Goal: Task Accomplishment & Management: Use online tool/utility

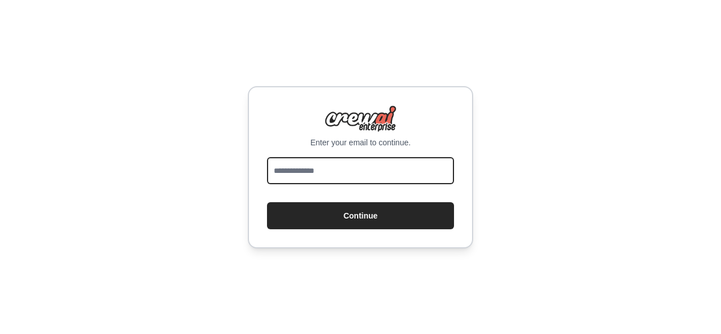
click at [387, 157] on input "email" at bounding box center [360, 170] width 187 height 27
type input "**********"
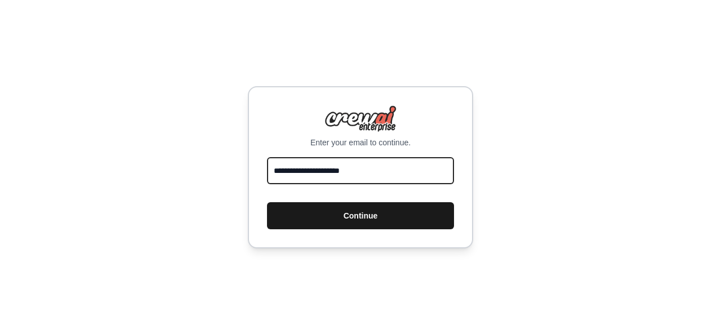
click at [267, 202] on button "Continue" at bounding box center [360, 215] width 187 height 27
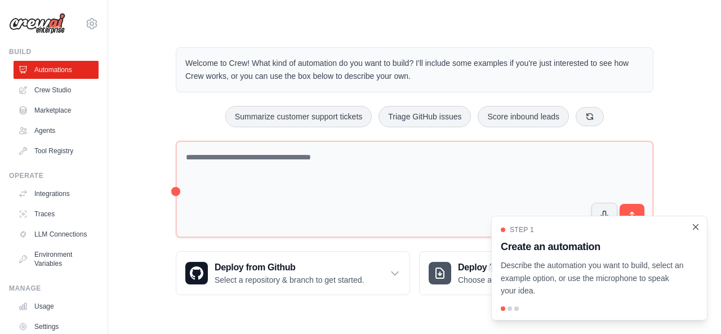
click at [698, 227] on icon "Close walkthrough" at bounding box center [696, 227] width 10 height 10
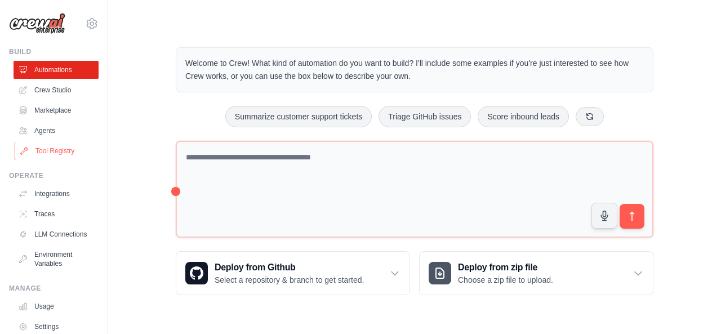
click at [65, 146] on link "Tool Registry" at bounding box center [57, 151] width 85 height 18
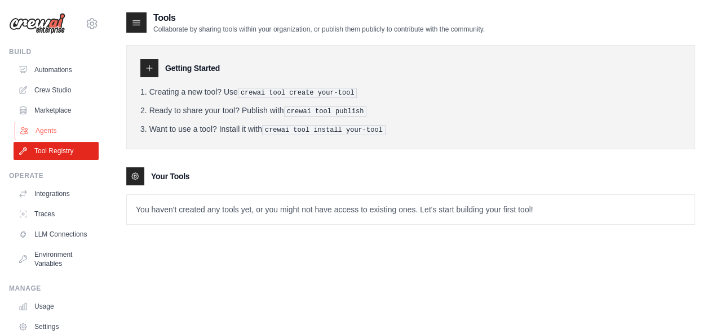
click at [54, 131] on link "Agents" at bounding box center [57, 131] width 85 height 18
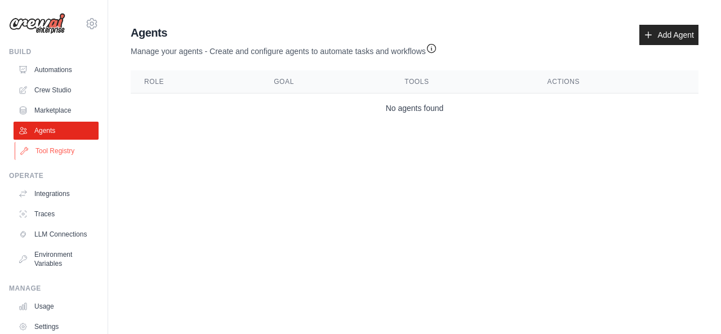
click at [58, 149] on link "Tool Registry" at bounding box center [57, 151] width 85 height 18
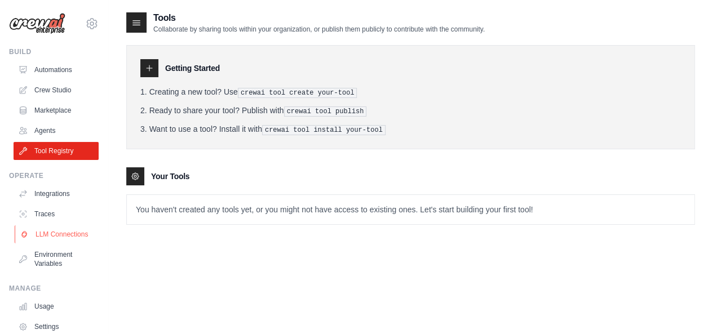
scroll to position [70, 0]
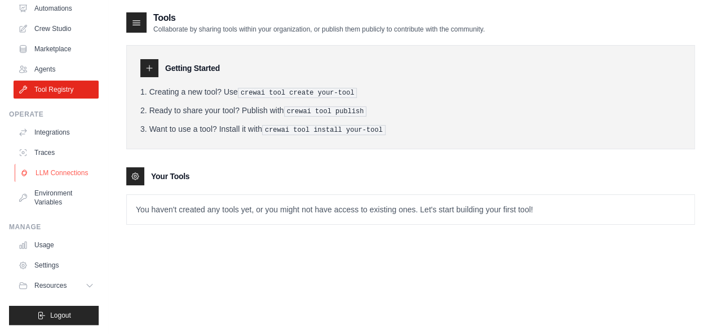
click at [66, 166] on link "LLM Connections" at bounding box center [57, 173] width 85 height 18
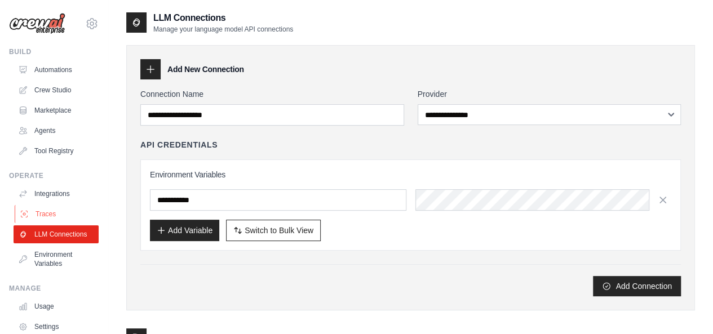
click at [56, 217] on link "Traces" at bounding box center [57, 214] width 85 height 18
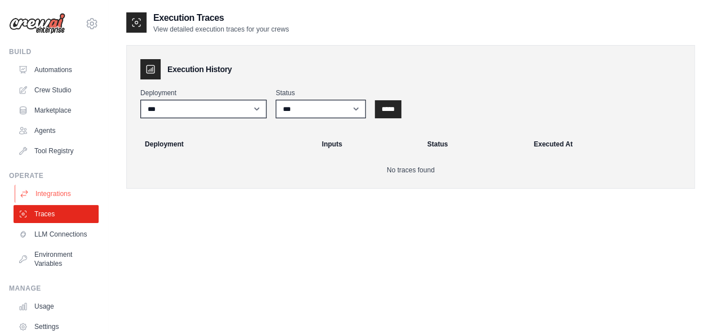
click at [56, 198] on link "Integrations" at bounding box center [57, 194] width 85 height 18
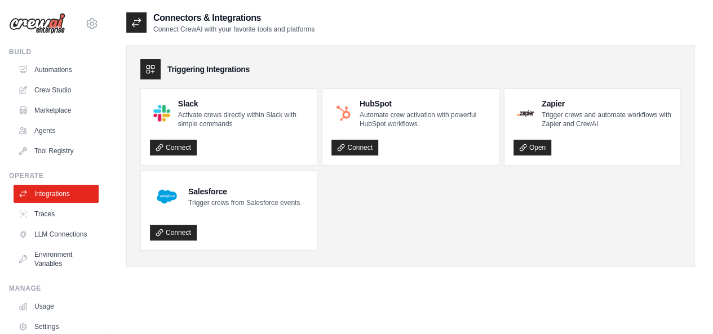
scroll to position [6, 0]
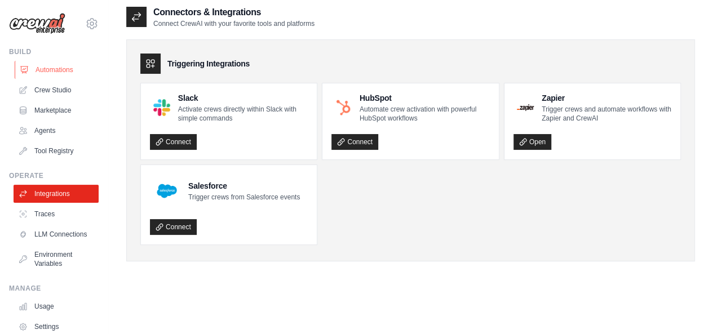
click at [64, 72] on link "Automations" at bounding box center [57, 70] width 85 height 18
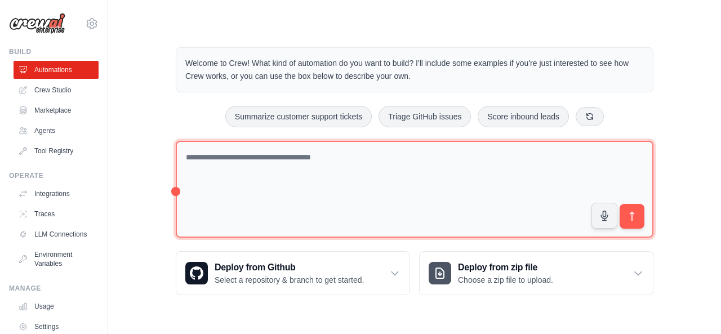
click at [262, 185] on textarea at bounding box center [415, 189] width 478 height 97
click at [263, 184] on textarea at bounding box center [415, 189] width 478 height 97
paste textarea "**********"
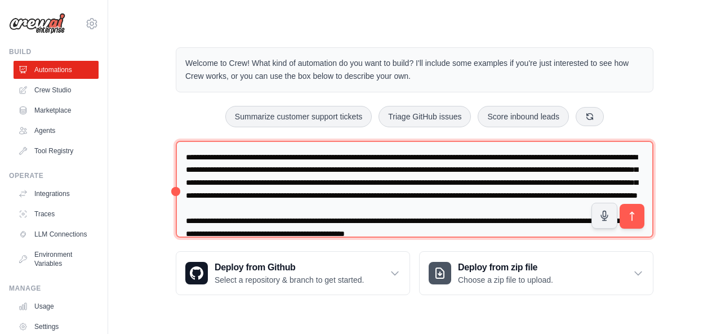
scroll to position [27, 0]
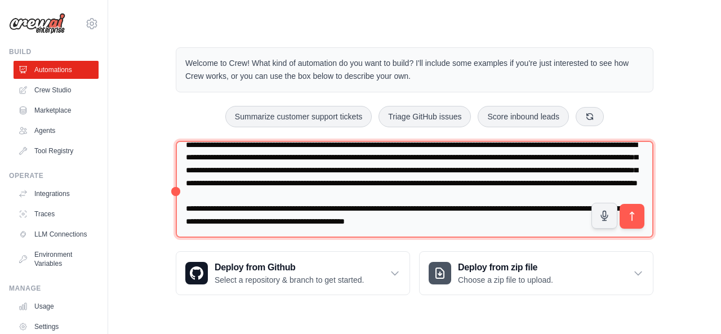
type textarea "**********"
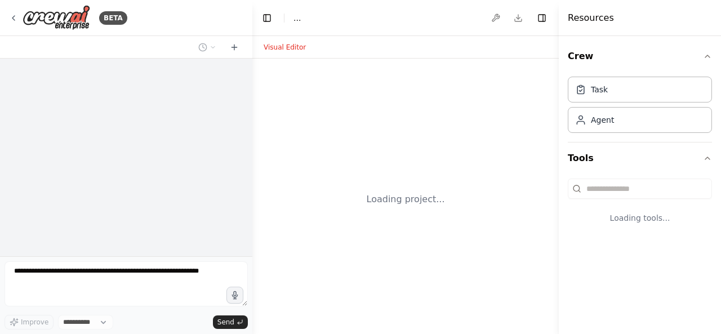
select select "****"
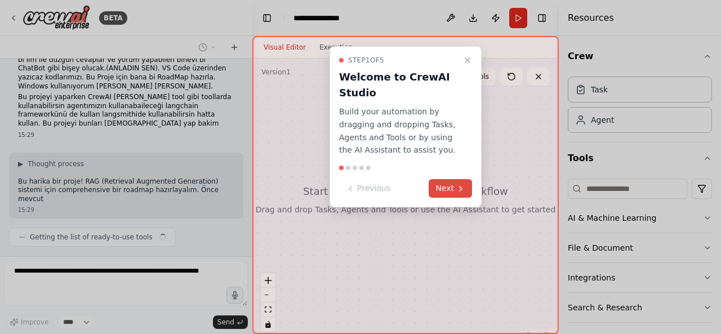
scroll to position [96, 0]
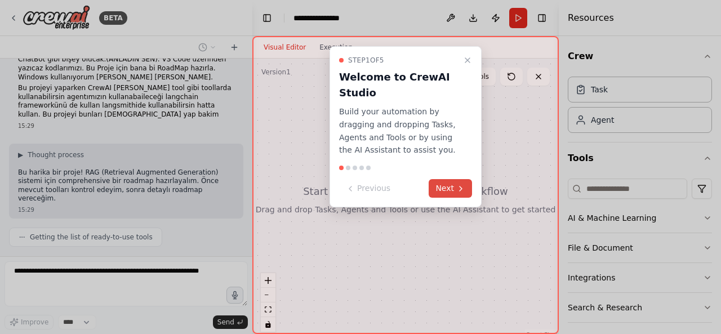
click at [455, 190] on button "Next" at bounding box center [450, 188] width 43 height 19
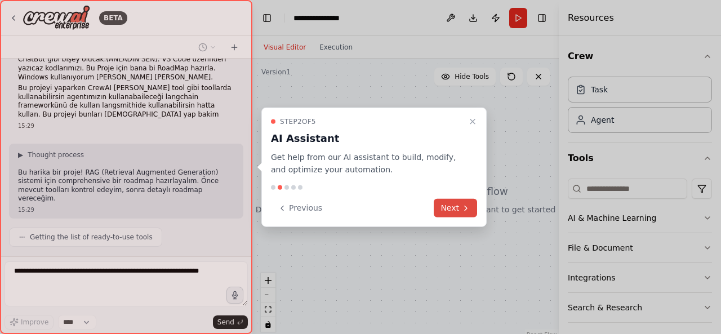
click at [456, 208] on button "Next" at bounding box center [455, 208] width 43 height 19
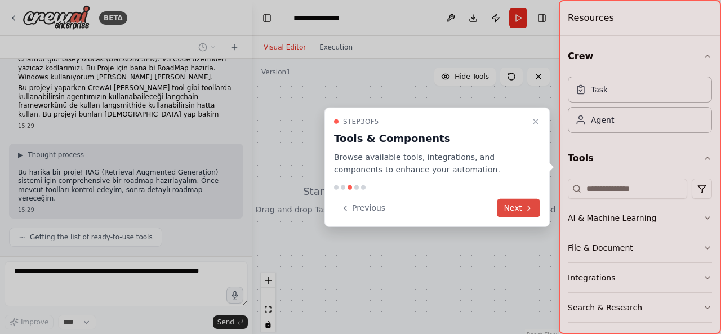
scroll to position [124, 0]
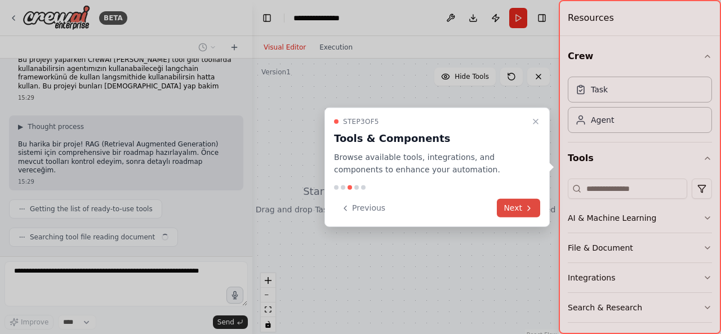
click at [510, 207] on button "Next" at bounding box center [518, 208] width 43 height 19
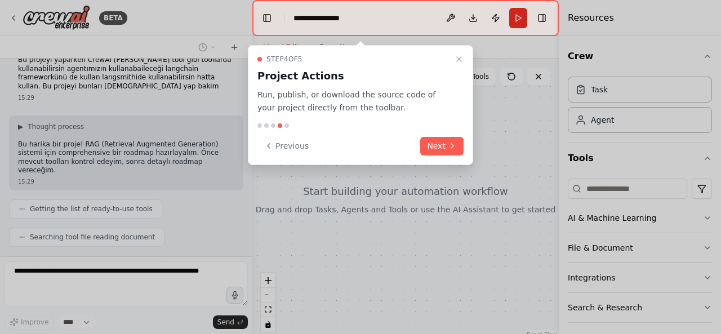
scroll to position [152, 0]
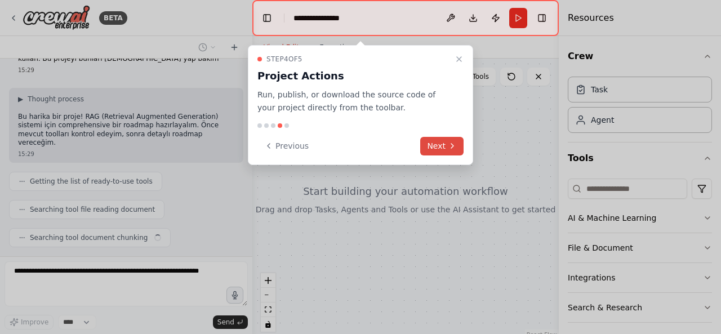
click at [453, 146] on icon at bounding box center [452, 146] width 2 height 5
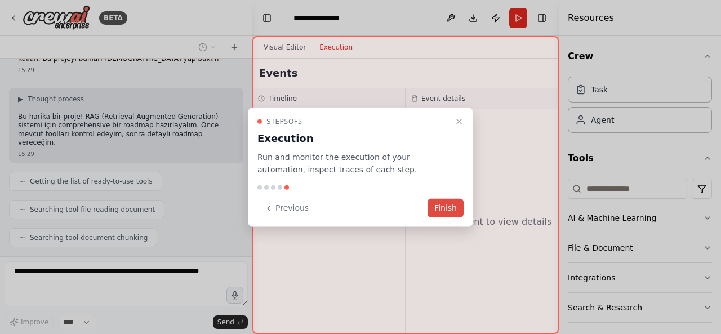
click at [455, 204] on button "Finish" at bounding box center [446, 208] width 36 height 19
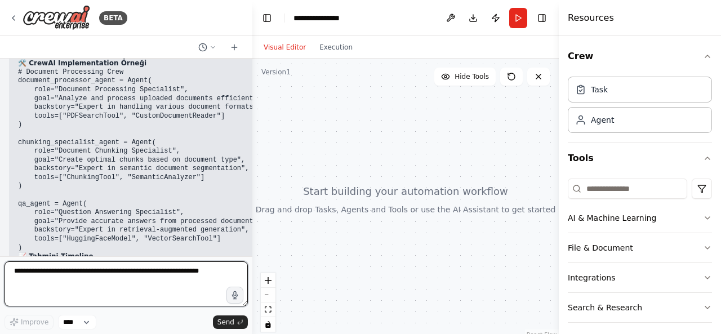
scroll to position [1771, 0]
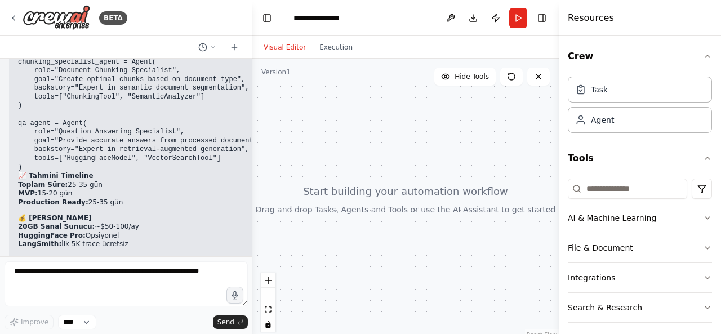
click at [119, 261] on form "Improve **** Send" at bounding box center [126, 295] width 252 height 78
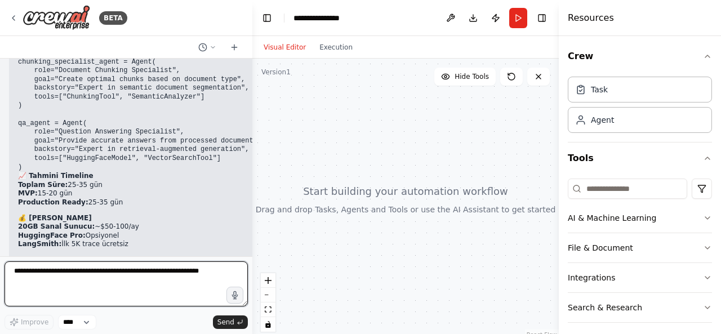
click at [123, 273] on textarea at bounding box center [126, 283] width 243 height 45
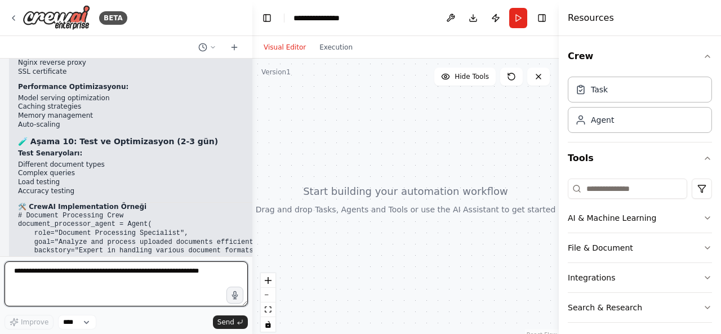
scroll to position [1545, 0]
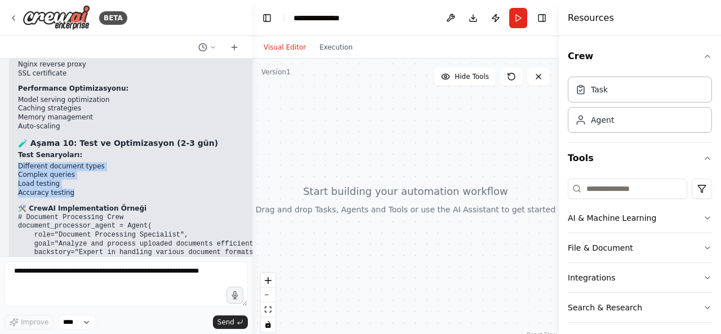
drag, startPoint x: 73, startPoint y: 155, endPoint x: 15, endPoint y: 126, distance: 65.8
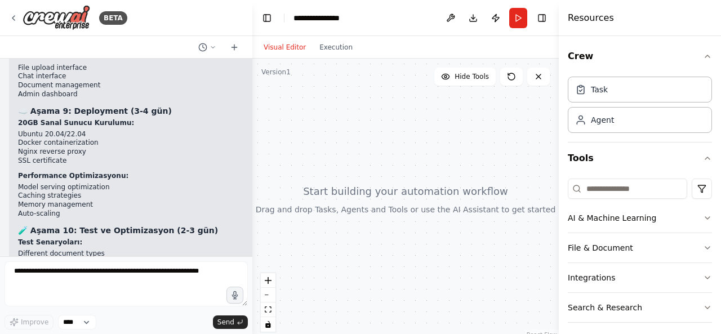
scroll to position [1438, 0]
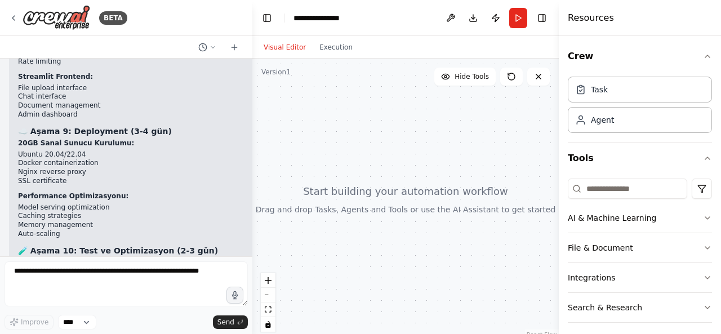
click at [115, 230] on li "Auto-scaling" at bounding box center [143, 234] width 251 height 9
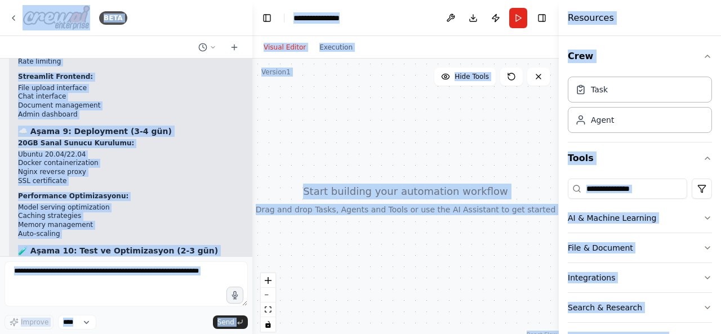
click at [99, 159] on li "Docker containerization" at bounding box center [143, 163] width 251 height 9
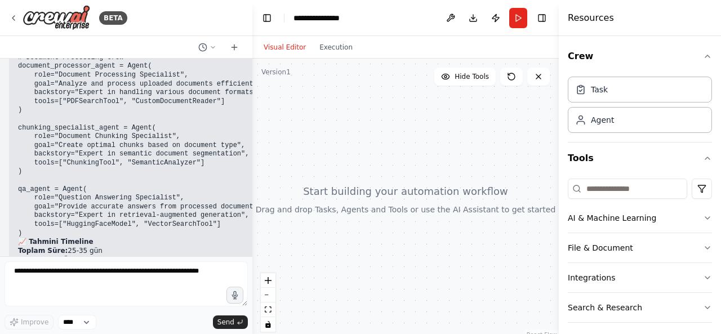
scroll to position [1771, 0]
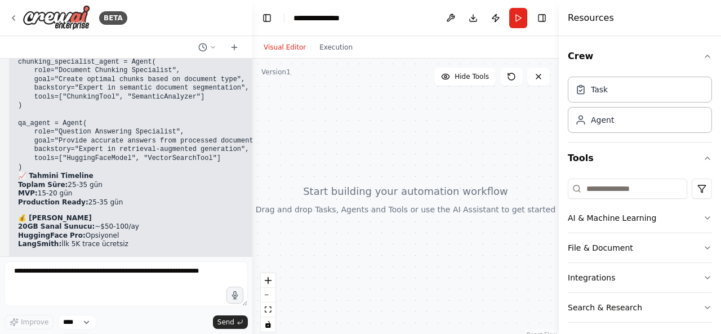
click at [117, 256] on p "Bu roadmap'i takip ederek güçlü bir RAG sistemi geliştirebilirsin! Hangi aşamad…" at bounding box center [143, 264] width 251 height 17
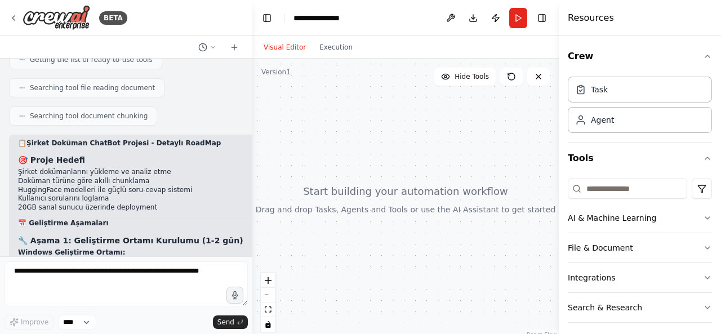
scroll to position [0, 0]
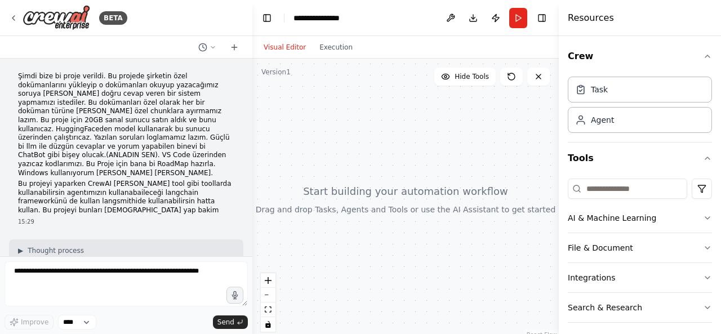
drag, startPoint x: 121, startPoint y: 203, endPoint x: 75, endPoint y: 194, distance: 46.4
click at [75, 194] on div "Şimdi bize bi proje verildi. Bu projede şirketin özel dokümanlarını yükleyip o …" at bounding box center [126, 158] width 252 height 198
click at [19, 264] on p "Bu harika bir proje! RAG (Retrieval Augmented Generation) sistemi için comprehe…" at bounding box center [126, 281] width 216 height 35
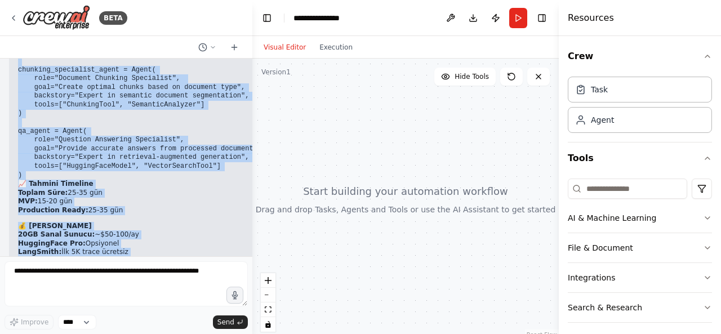
scroll to position [1771, 0]
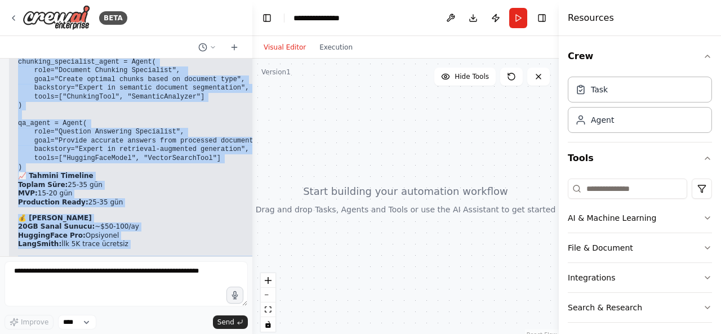
drag, startPoint x: 19, startPoint y: 250, endPoint x: 110, endPoint y: 229, distance: 93.6
click at [110, 229] on div "Şimdi bize bi proje verildi. Bu projede şirketin özel dokümanlarını yükleyip o …" at bounding box center [126, 158] width 252 height 198
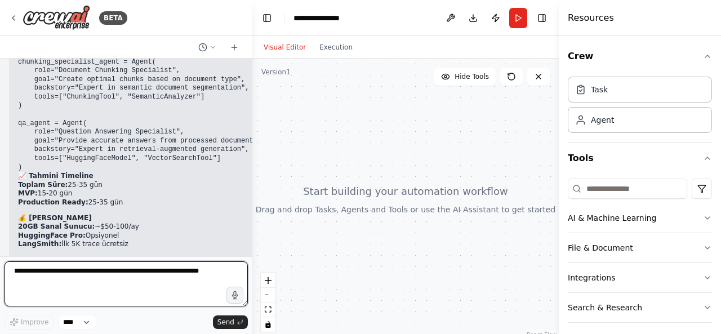
click at [101, 270] on textarea at bounding box center [126, 283] width 243 height 45
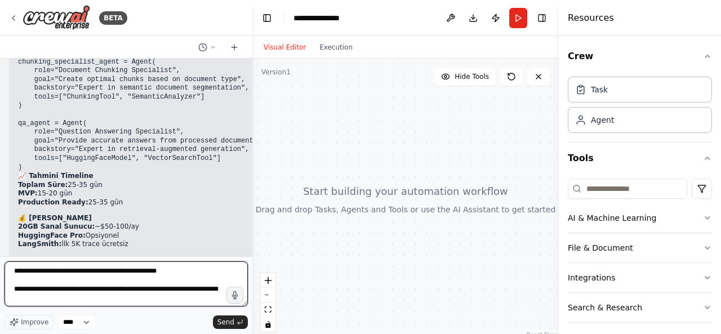
type textarea "**********"
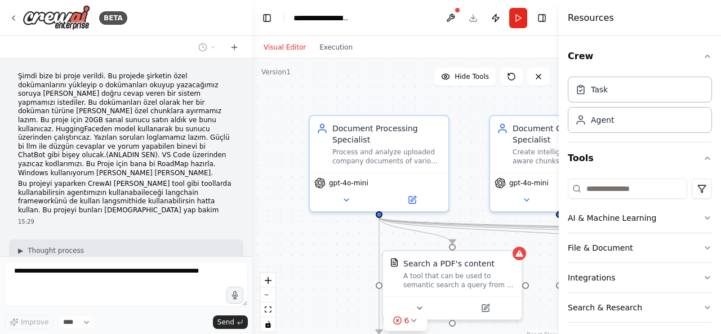
scroll to position [2313, 0]
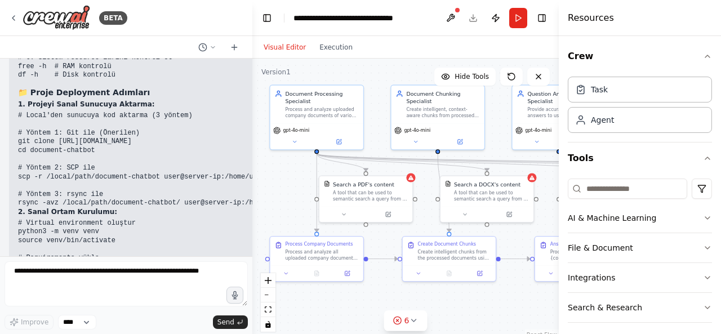
drag, startPoint x: 295, startPoint y: 253, endPoint x: 282, endPoint y: 192, distance: 63.3
click at [282, 192] on div ".deletable-edge-delete-btn { width: 20px; height: 20px; border: 0px solid #ffff…" at bounding box center [405, 200] width 306 height 282
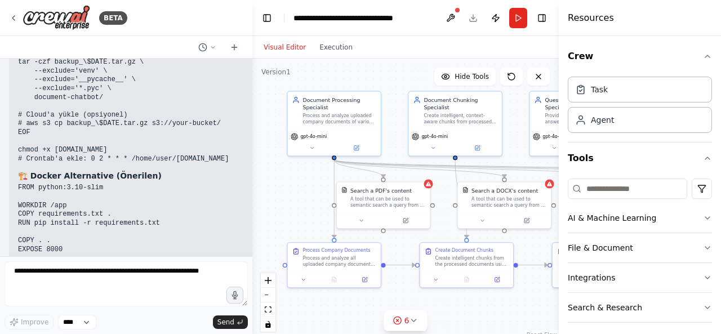
scroll to position [3980, 0]
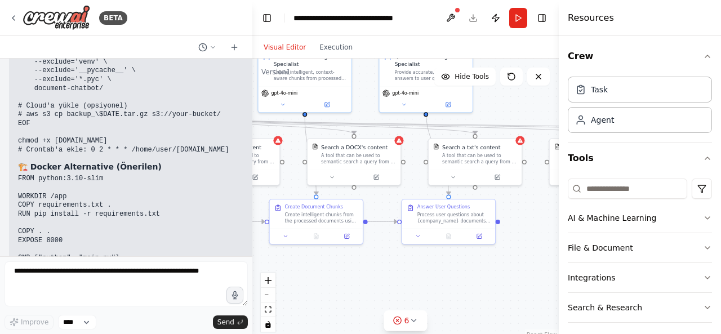
drag, startPoint x: 477, startPoint y: 299, endPoint x: 327, endPoint y: 255, distance: 156.5
click at [327, 255] on div ".deletable-edge-delete-btn { width: 20px; height: 20px; border: 0px solid #ffff…" at bounding box center [405, 200] width 306 height 282
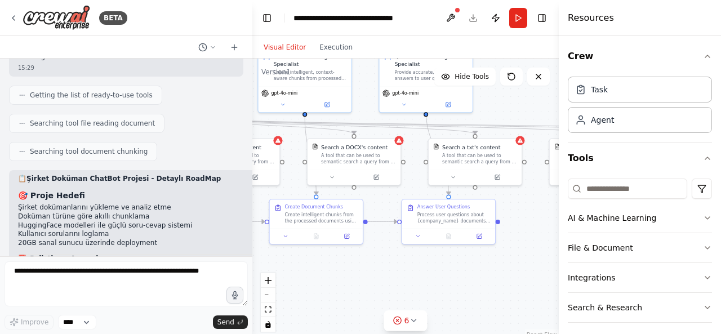
scroll to position [0, 0]
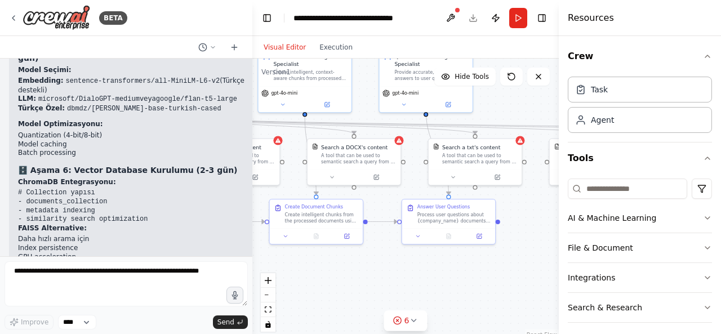
click at [101, 189] on code "# Collection yapısı - documents_collection - metadata indexing - similarity sea…" at bounding box center [83, 206] width 130 height 34
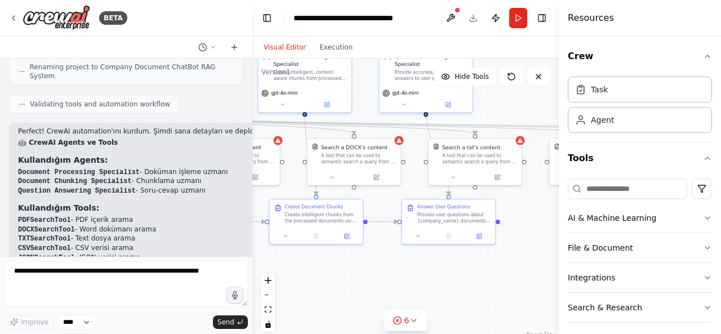
scroll to position [2504, 0]
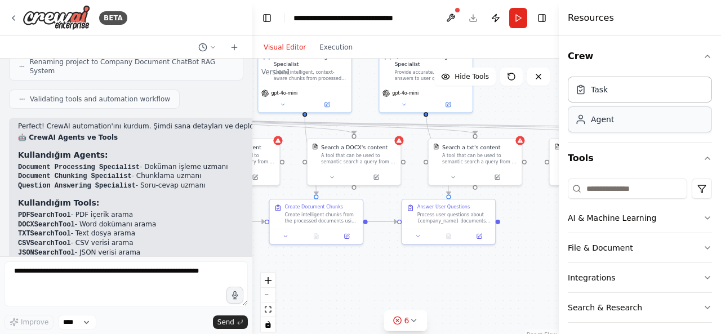
click at [629, 118] on div "Agent" at bounding box center [640, 119] width 144 height 26
click at [607, 95] on div "Task" at bounding box center [640, 89] width 144 height 26
click at [605, 121] on div "Agent" at bounding box center [602, 119] width 23 height 11
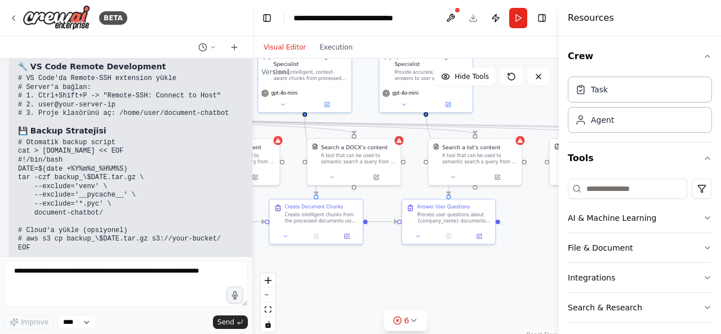
scroll to position [3980, 0]
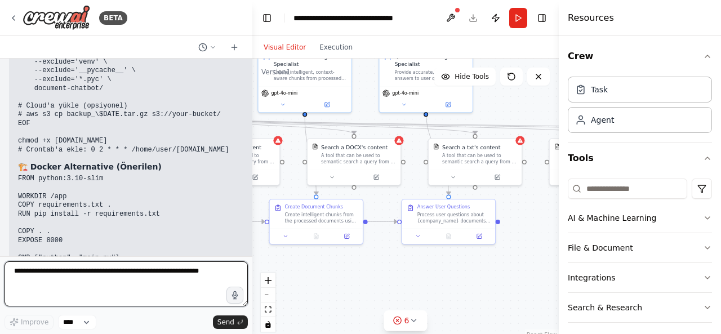
click at [123, 287] on textarea at bounding box center [126, 283] width 243 height 45
type textarea "**********"
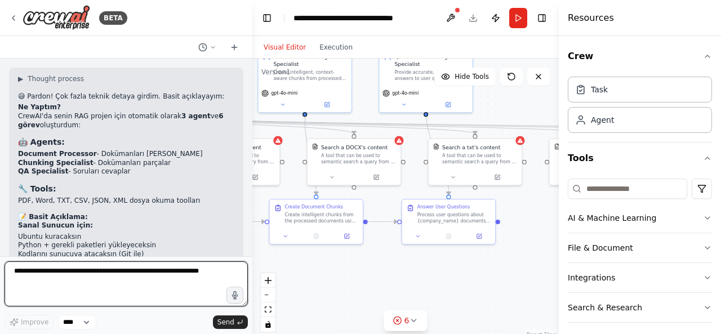
scroll to position [4250, 0]
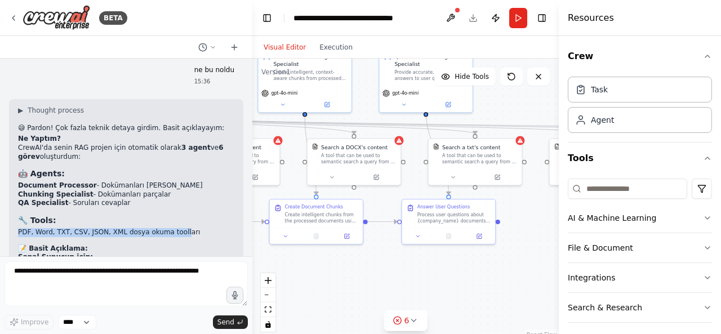
drag, startPoint x: 170, startPoint y: 162, endPoint x: 12, endPoint y: 159, distance: 157.7
click at [12, 159] on div "▶ Thought process 😅 Pardon! Çok fazla teknik detaya girdim. Basit açıklayayım: …" at bounding box center [126, 278] width 234 height 359
click at [86, 190] on div "▶ Thought process 😅 Pardon! Çok fazla teknik detaya girdim. Basit açıklayayım: …" at bounding box center [126, 274] width 216 height 337
drag, startPoint x: 27, startPoint y: 206, endPoint x: 131, endPoint y: 211, distance: 103.8
click at [131, 264] on ol "Ubuntu kuracaksın Python + gerekli paketleri yükleyeceksin Kodlarını sunucuya a…" at bounding box center [126, 281] width 216 height 35
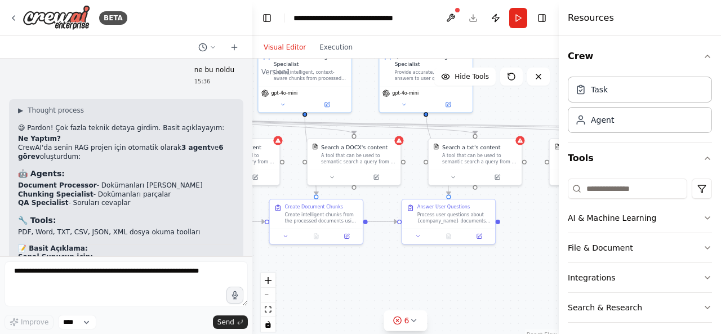
click at [131, 282] on li "Kodlarını sunucuya atacaksın (Git ile)" at bounding box center [126, 286] width 216 height 9
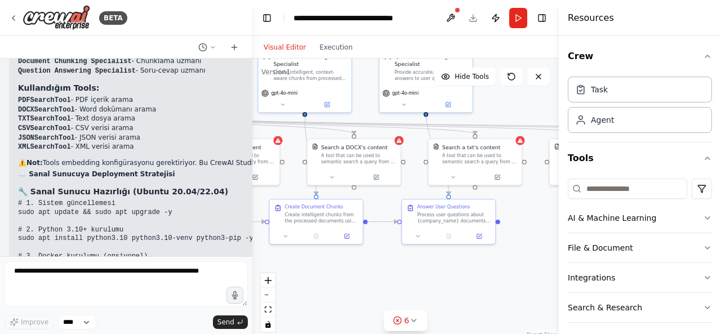
scroll to position [2619, 0]
drag, startPoint x: 124, startPoint y: 216, endPoint x: 15, endPoint y: 204, distance: 109.3
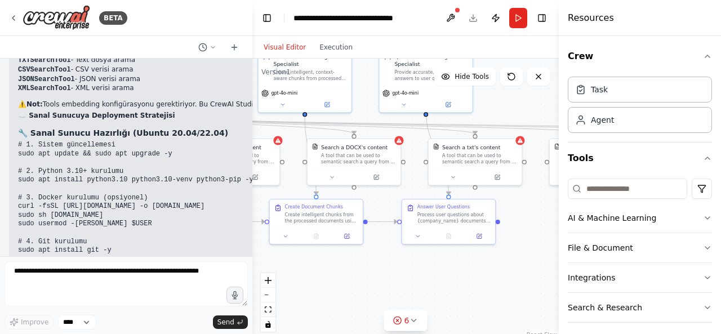
scroll to position [2687, 0]
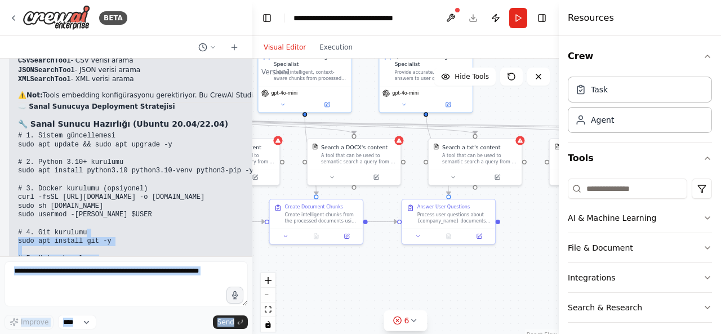
drag, startPoint x: 109, startPoint y: 168, endPoint x: 3, endPoint y: 171, distance: 105.9
click at [3, 171] on div "BETA Şimdi bize bi proje verildi. Bu projede şirketin özel dokümanlarını yükley…" at bounding box center [126, 167] width 252 height 334
click at [104, 213] on pre "# 1. Sistem güncellemesi sudo apt update && sudo apt upgrade -y # 2. Python 3.1…" at bounding box center [188, 220] width 341 height 176
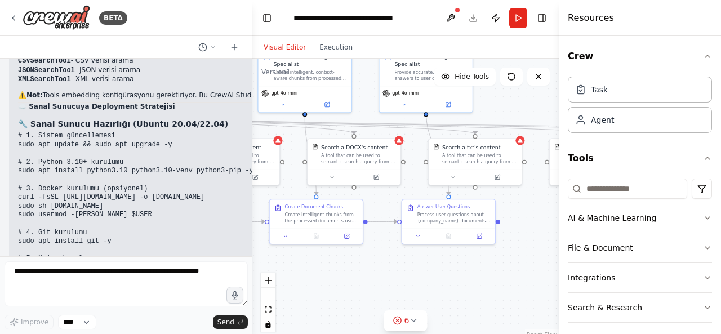
drag, startPoint x: 116, startPoint y: 235, endPoint x: 15, endPoint y: 210, distance: 104.5
click at [63, 23] on img at bounding box center [57, 17] width 68 height 25
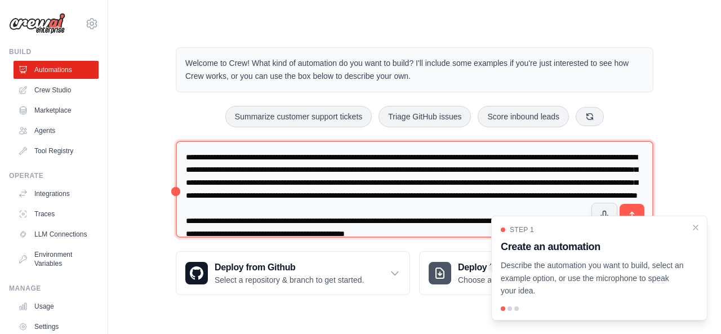
scroll to position [38, 0]
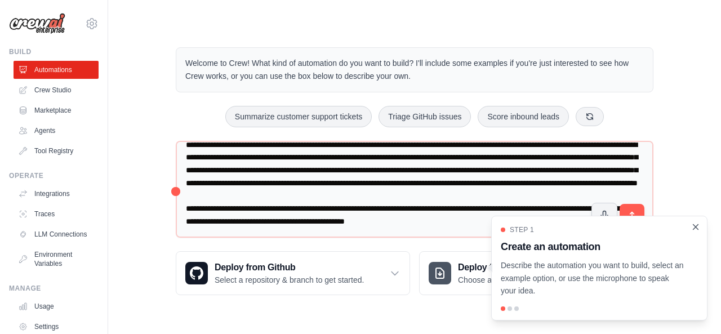
click at [698, 225] on icon "Close walkthrough" at bounding box center [695, 226] width 5 height 5
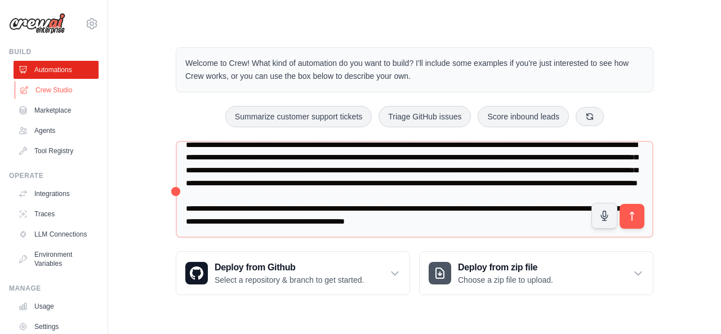
click at [51, 85] on link "Crew Studio" at bounding box center [57, 90] width 85 height 18
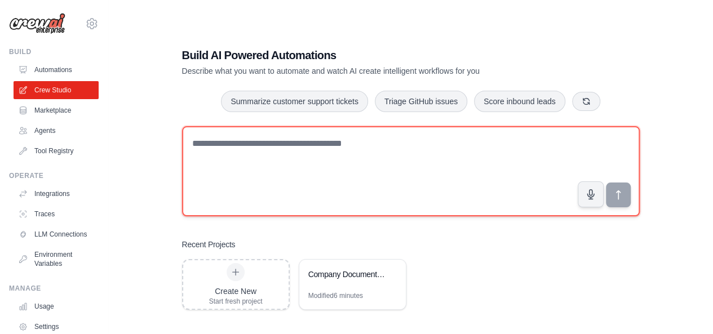
click at [248, 149] on textarea at bounding box center [410, 171] width 457 height 90
paste textarea "**********"
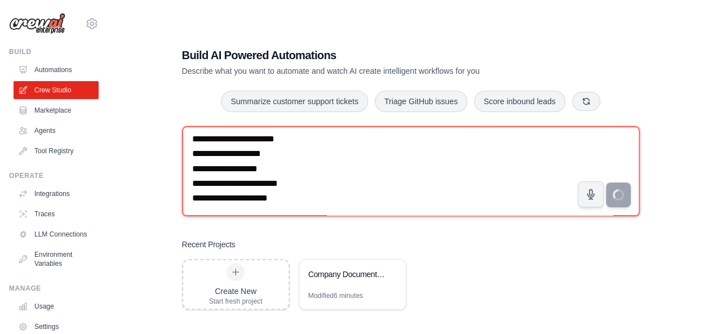
scroll to position [1022, 0]
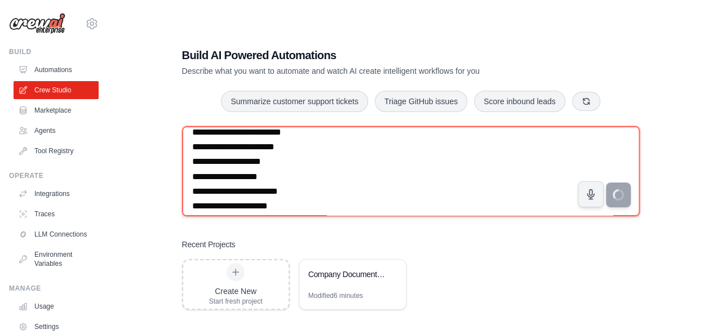
type textarea "**********"
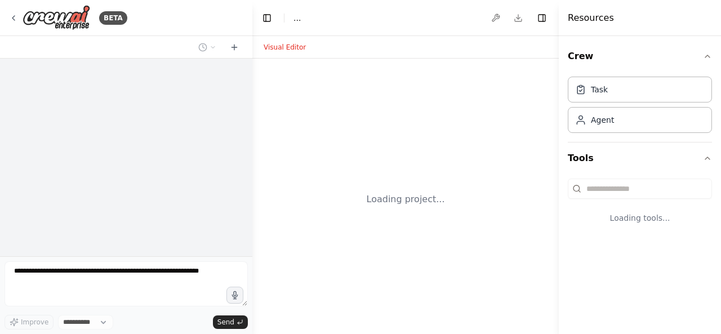
select select "****"
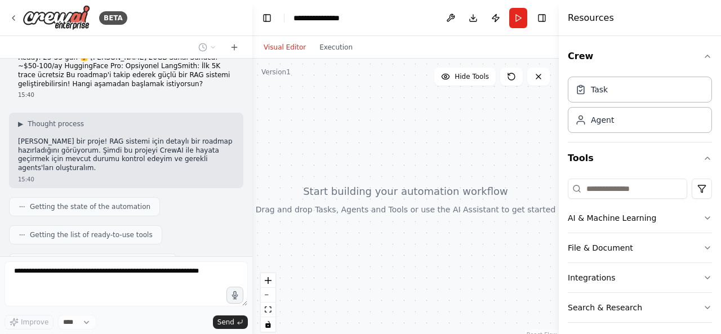
scroll to position [986, 0]
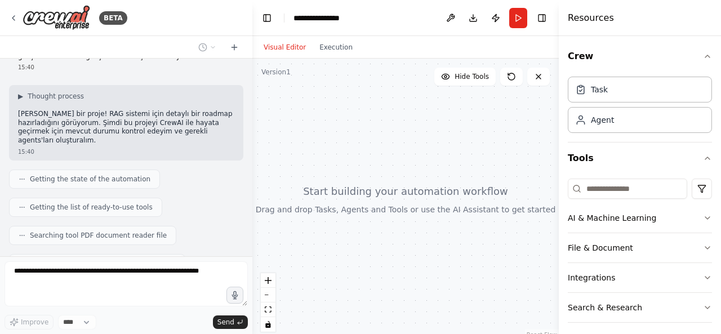
click at [116, 175] on span "Getting the state of the automation" at bounding box center [90, 179] width 121 height 9
click at [600, 212] on button "AI & Machine Learning" at bounding box center [640, 217] width 144 height 29
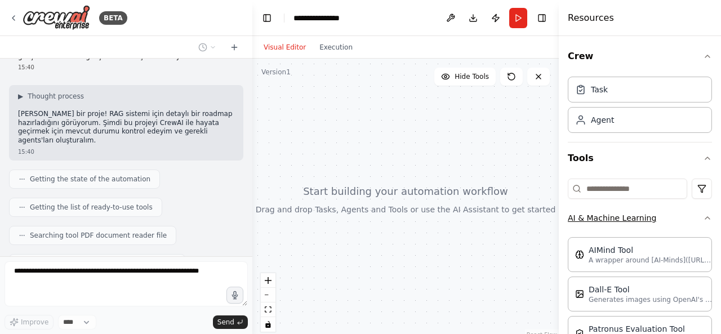
click at [600, 212] on button "AI & Machine Learning" at bounding box center [640, 217] width 144 height 29
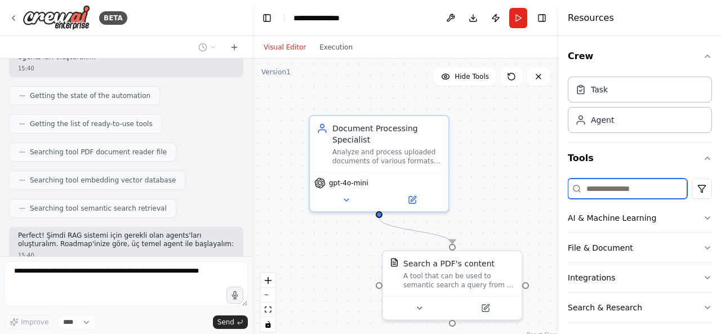
click at [607, 190] on input at bounding box center [627, 189] width 119 height 20
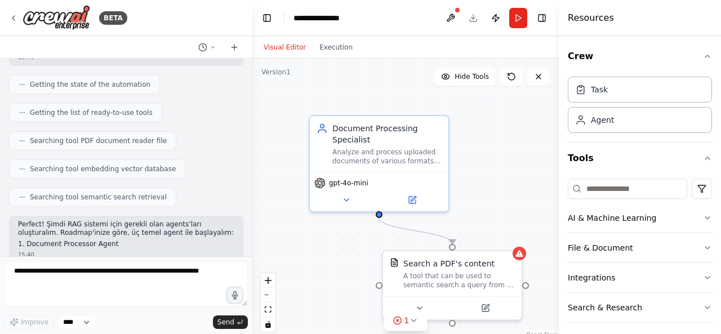
scroll to position [1164, 0]
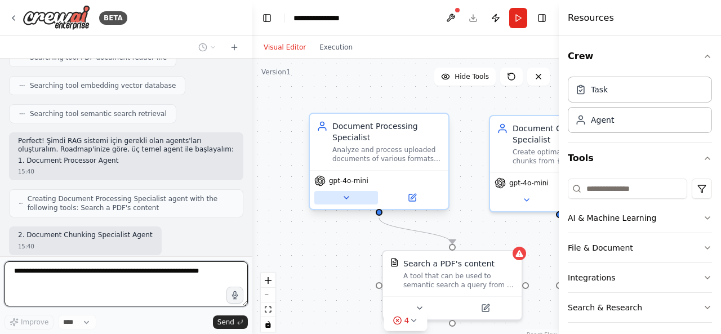
click at [357, 199] on button at bounding box center [346, 198] width 64 height 14
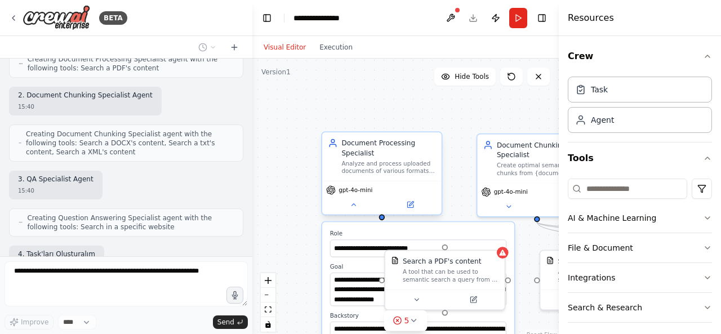
scroll to position [1303, 0]
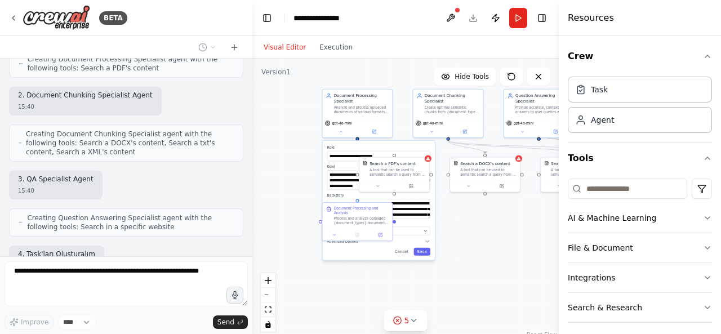
drag, startPoint x: 361, startPoint y: 202, endPoint x: 309, endPoint y: 135, distance: 85.2
click at [309, 135] on div ".deletable-edge-delete-btn { width: 20px; height: 20px; border: 0px solid #ffff…" at bounding box center [405, 200] width 306 height 282
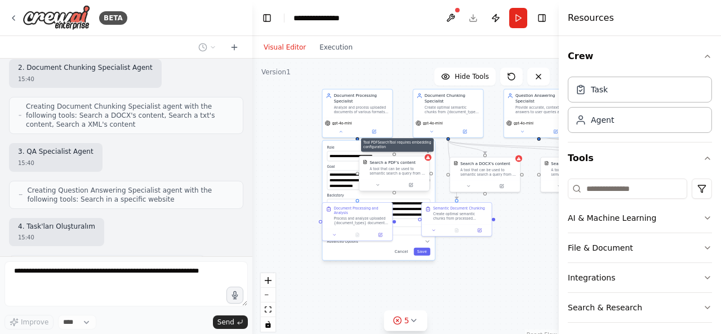
click at [403, 163] on div "Search a PDF's content" at bounding box center [393, 163] width 46 height 6
click at [418, 148] on button at bounding box center [420, 144] width 15 height 15
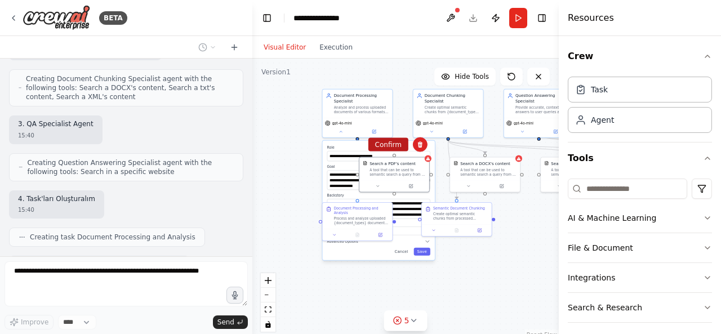
click at [401, 140] on button "Confirm" at bounding box center [388, 145] width 40 height 14
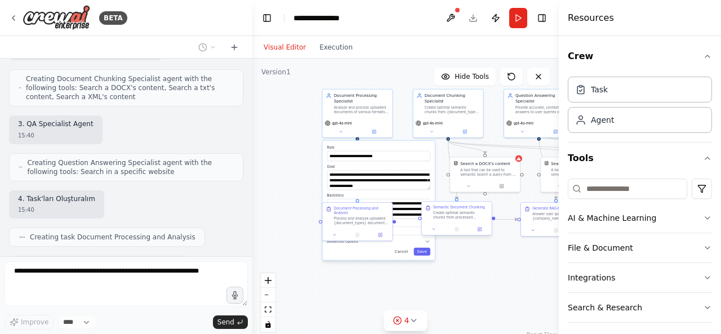
scroll to position [1424, 0]
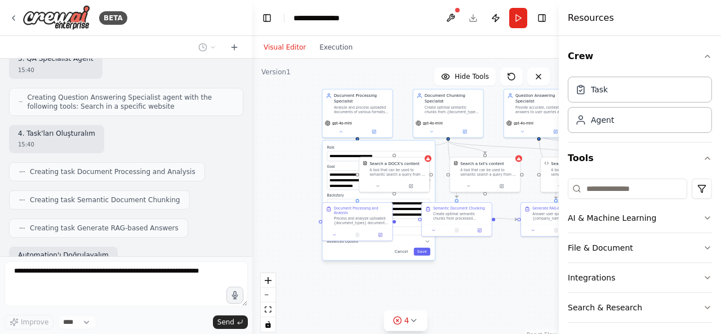
click at [461, 290] on div ".deletable-edge-delete-btn { width: 20px; height: 20px; border: 0px solid #ffff…" at bounding box center [405, 200] width 306 height 282
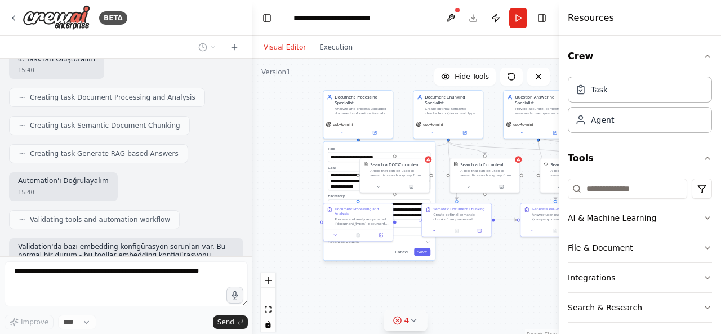
scroll to position [1507, 0]
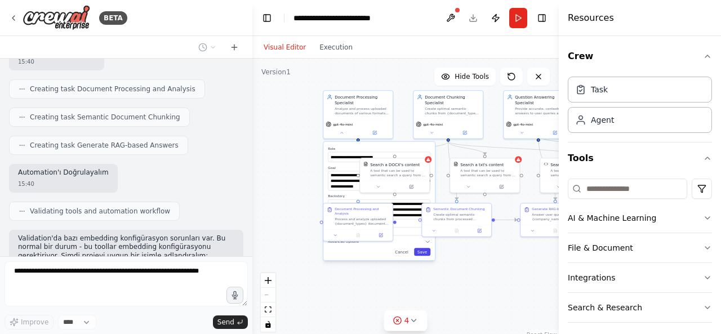
click at [421, 251] on button "Save" at bounding box center [422, 252] width 16 height 8
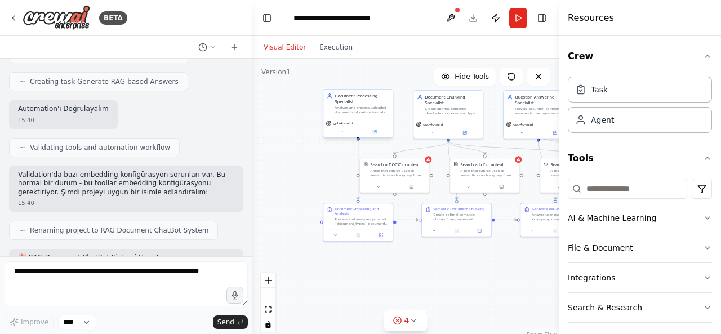
click at [364, 117] on div "Document Processing Specialist Analyze and process uploaded documents of variou…" at bounding box center [357, 104] width 69 height 28
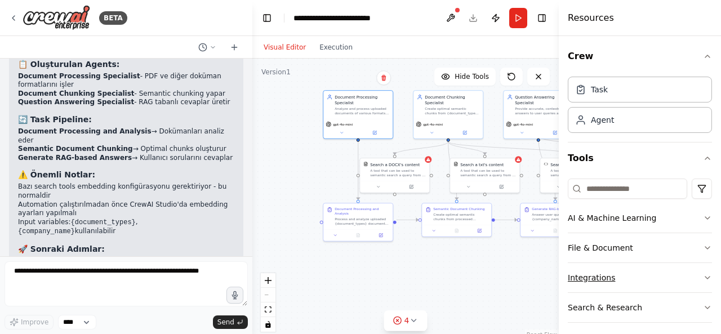
scroll to position [34, 0]
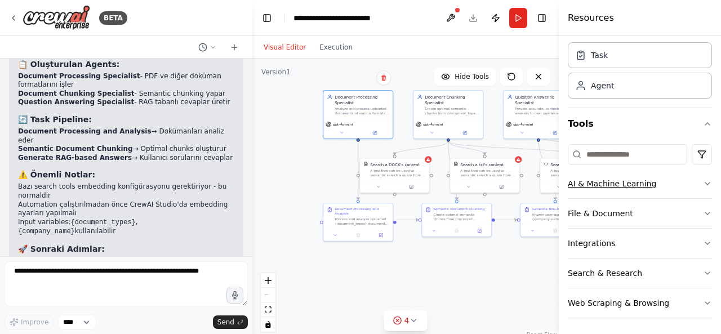
click at [703, 181] on icon "button" at bounding box center [707, 183] width 9 height 9
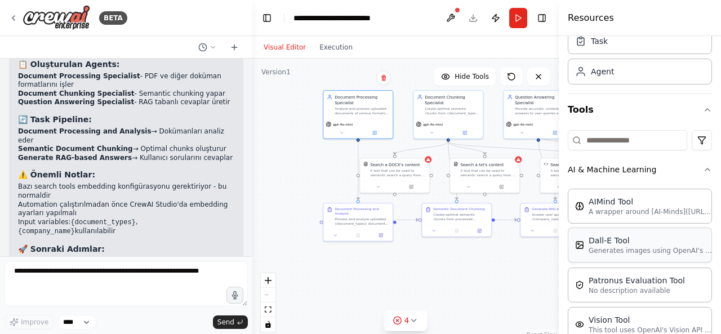
scroll to position [44, 0]
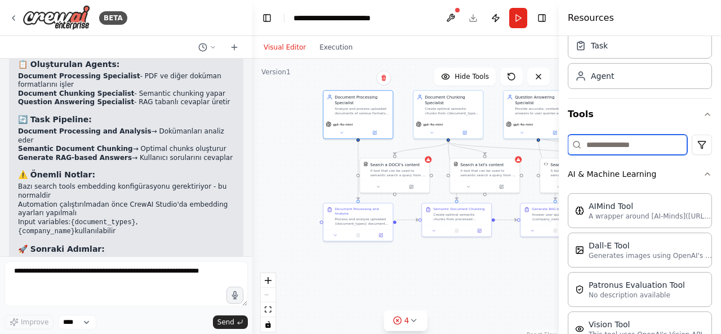
click at [626, 135] on input at bounding box center [627, 145] width 119 height 20
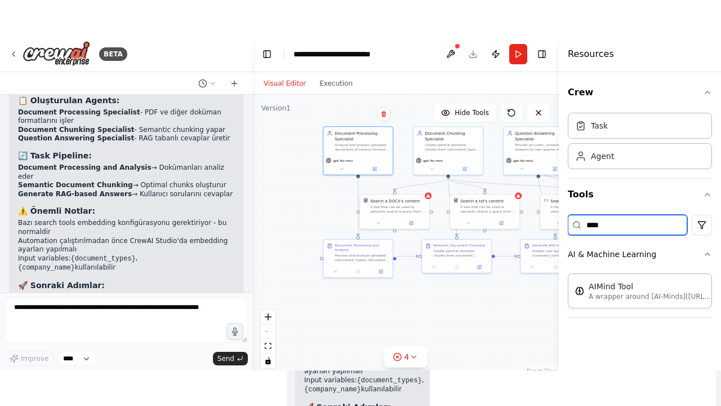
scroll to position [0, 0]
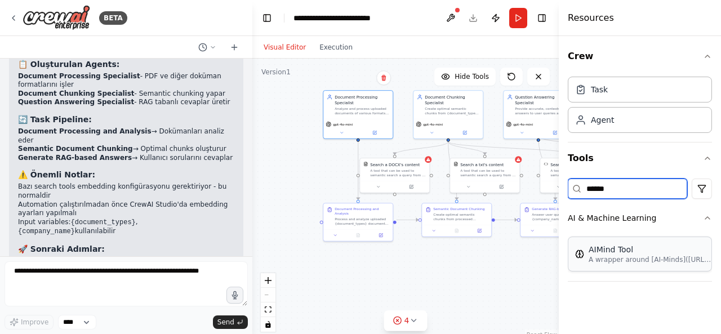
type input "******"
click at [626, 255] on p "A wrapper around [AI-Minds]([URL][DOMAIN_NAME]). Useful for when you need answe…" at bounding box center [651, 259] width 124 height 9
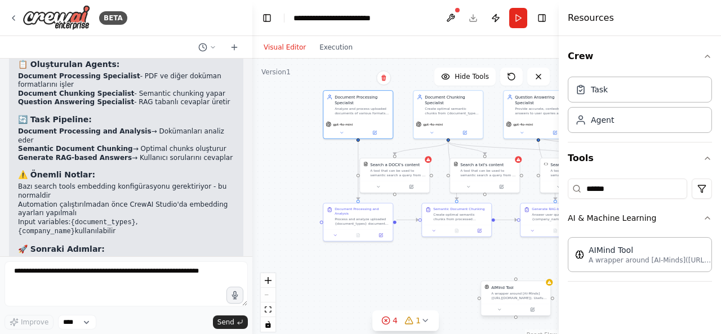
click at [542, 301] on div "AIMind Tool A wrapper around [AI-Minds]([URL][DOMAIN_NAME]). Useful for when yo…" at bounding box center [515, 292] width 69 height 23
click at [544, 269] on icon at bounding box center [541, 269] width 7 height 7
click at [507, 274] on button "Confirm" at bounding box center [510, 269] width 40 height 14
click at [519, 16] on button "Run" at bounding box center [518, 18] width 18 height 20
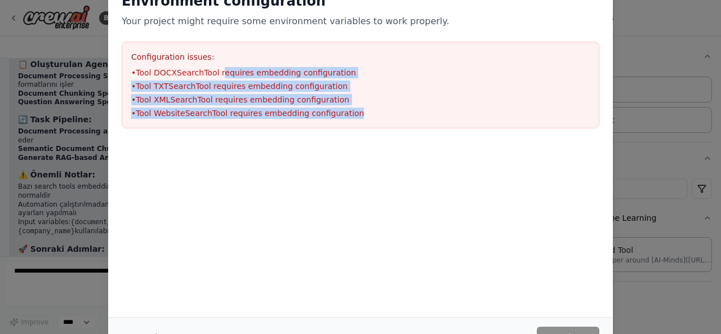
drag, startPoint x: 392, startPoint y: 105, endPoint x: 201, endPoint y: 57, distance: 197.4
click at [201, 57] on div "Configuration issues: • Tool DOCXSearchTool requires embedding configuration • …" at bounding box center [361, 85] width 478 height 87
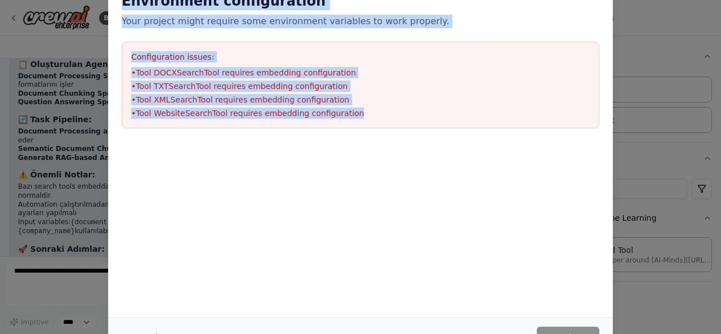
drag, startPoint x: 124, startPoint y: 2, endPoint x: 346, endPoint y: 119, distance: 250.7
click at [346, 119] on div "Environment configuration Your project might require some environment variables…" at bounding box center [360, 60] width 505 height 163
copy div "Environment configuration Your project might require some environment variables…"
click at [677, 30] on div "Environment configuration Your project might require some environment variables…" at bounding box center [360, 167] width 721 height 334
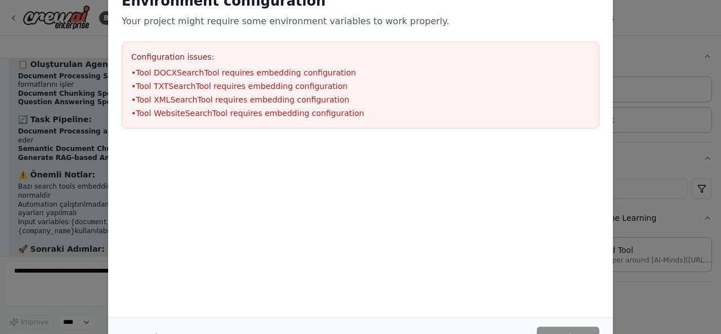
click at [282, 62] on div "Configuration issues: • Tool DOCXSearchTool requires embedding configuration • …" at bounding box center [361, 85] width 478 height 87
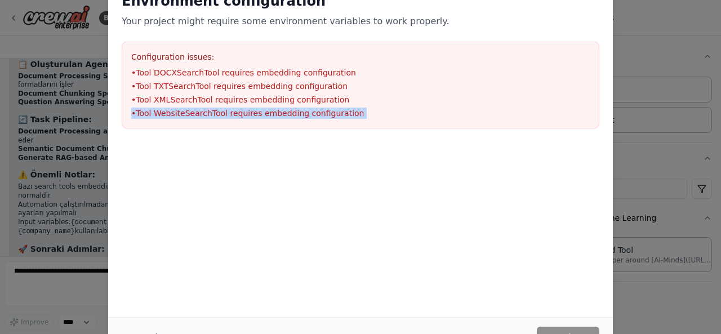
drag, startPoint x: 326, startPoint y: 101, endPoint x: 334, endPoint y: 146, distance: 45.8
click at [334, 146] on div "Environment configuration Your project might require some environment variables…" at bounding box center [360, 117] width 505 height 276
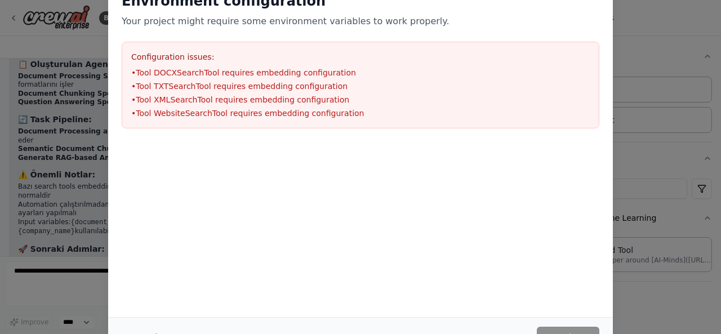
click at [613, 39] on div "Environment configuration Your project might require some environment variables…" at bounding box center [360, 167] width 721 height 334
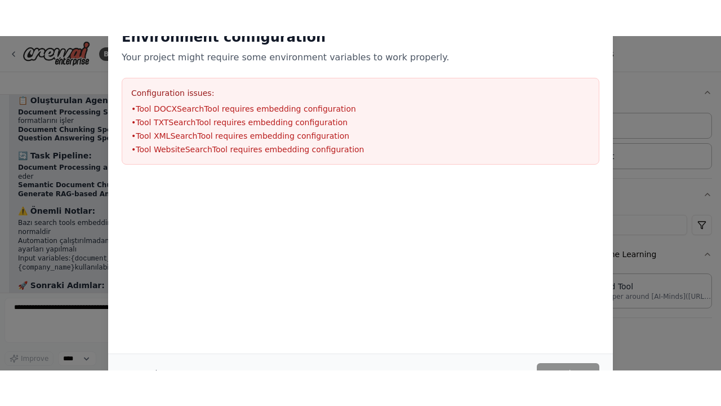
scroll to position [1719, 0]
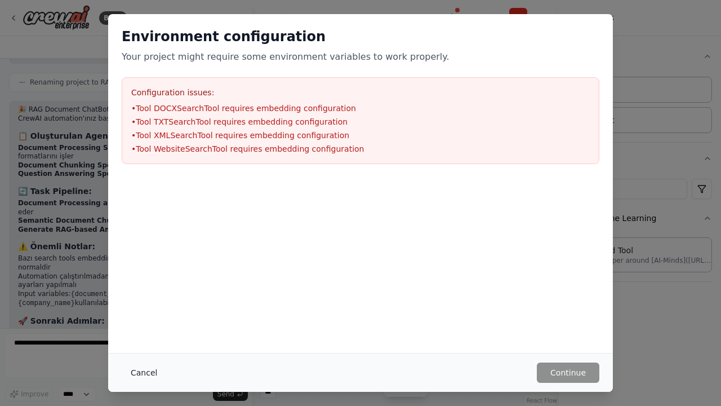
click at [155, 333] on button "Cancel" at bounding box center [144, 372] width 45 height 20
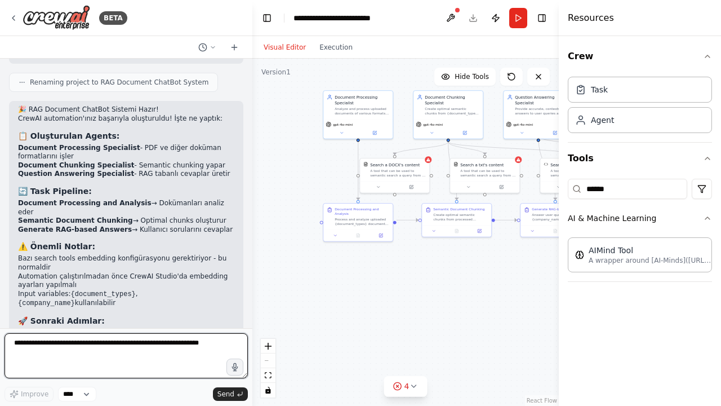
click at [139, 333] on textarea at bounding box center [126, 355] width 243 height 45
paste textarea "**********"
type textarea "**********"
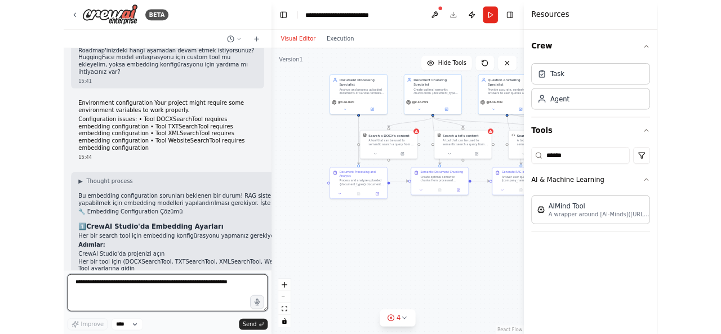
scroll to position [2044, 0]
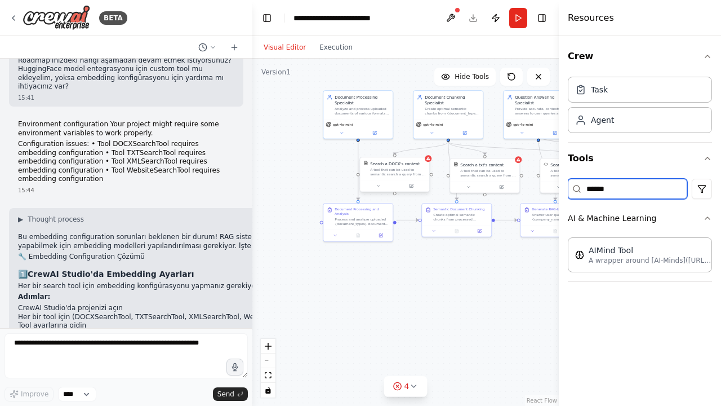
drag, startPoint x: 629, startPoint y: 190, endPoint x: 425, endPoint y: 176, distance: 204.4
click at [425, 176] on div "BETA Bu harika bir proje! RAG (Retrieval Augmented Generation) sistemi için com…" at bounding box center [360, 203] width 721 height 406
type input "****"
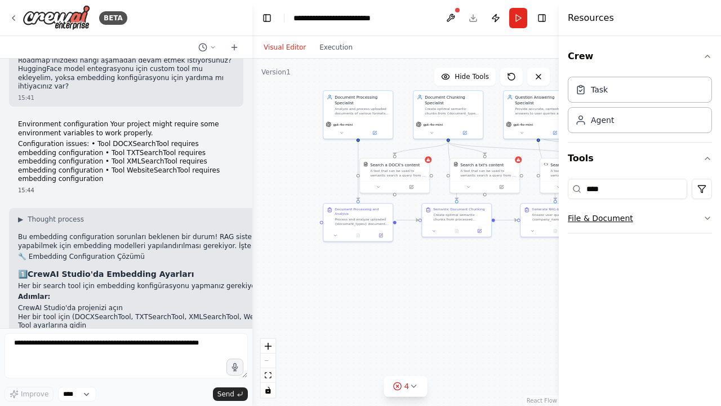
click at [653, 207] on button "File & Document" at bounding box center [640, 217] width 144 height 29
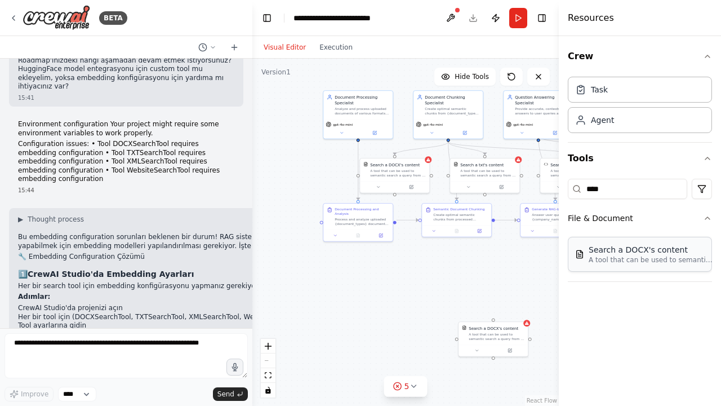
click at [624, 252] on div "Search a DOCX's content" at bounding box center [651, 249] width 124 height 11
click at [486, 333] on div "Search a DOCX's content A tool that can be used to semantic search a query from…" at bounding box center [493, 332] width 69 height 23
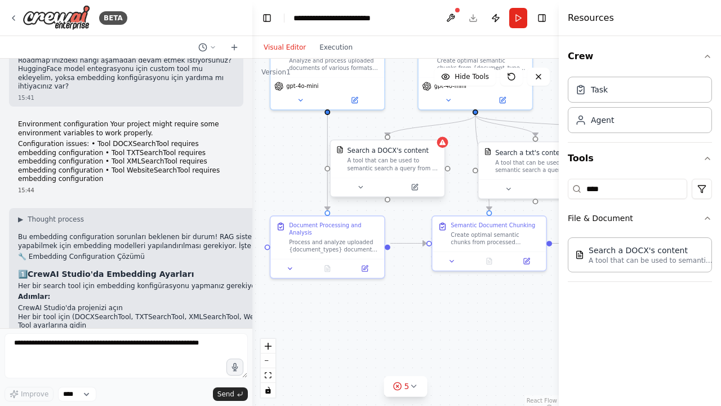
click at [356, 165] on div "A tool that can be used to semantic search a query from a DOCX's content." at bounding box center [393, 164] width 91 height 15
click at [419, 191] on button at bounding box center [419, 186] width 52 height 11
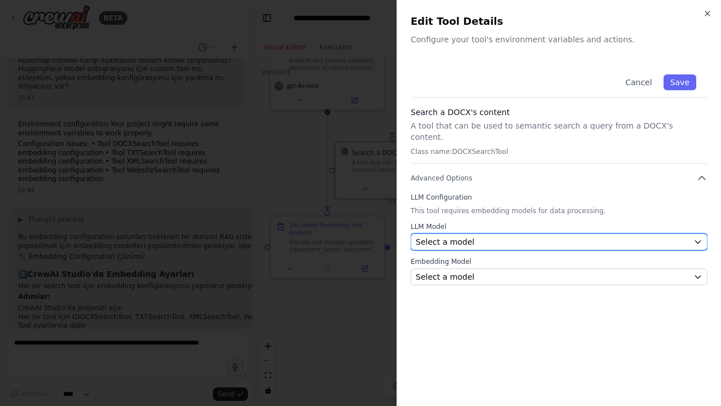
click at [475, 235] on button "Select a model" at bounding box center [559, 241] width 297 height 17
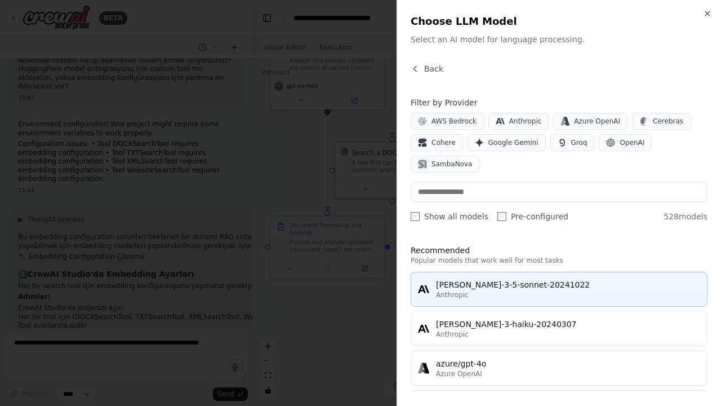
click at [551, 290] on div "Anthropic" at bounding box center [568, 294] width 264 height 9
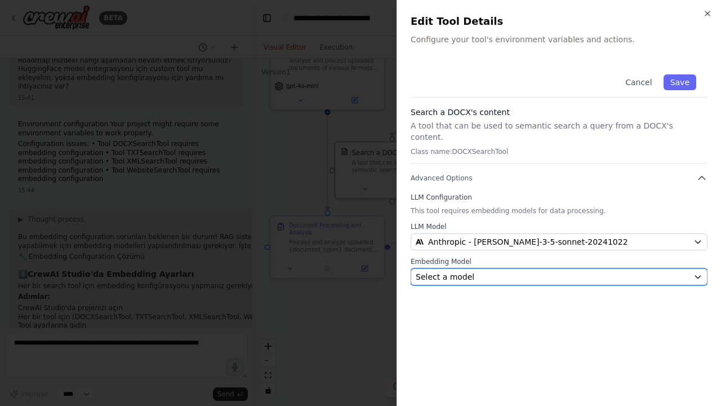
click at [506, 271] on div "Select a model" at bounding box center [552, 276] width 273 height 11
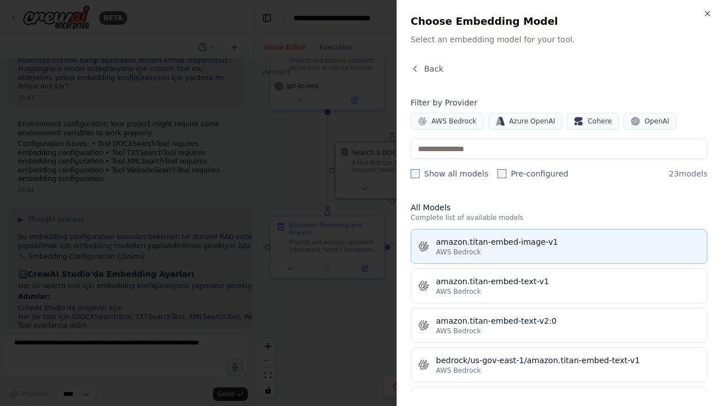
click at [501, 251] on div "AWS Bedrock" at bounding box center [568, 251] width 264 height 9
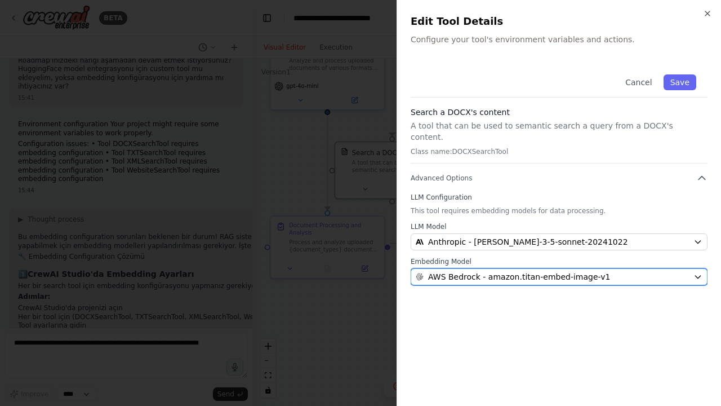
click at [487, 271] on span "AWS Bedrock - amazon.titan-embed-image-v1" at bounding box center [519, 276] width 182 height 11
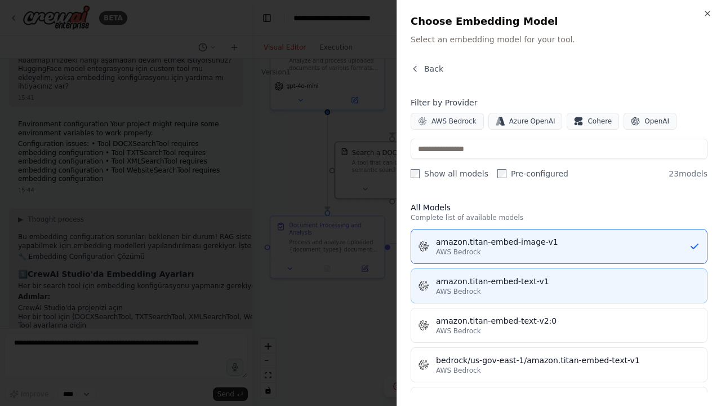
click at [544, 278] on div "amazon.titan-embed-text-v1" at bounding box center [568, 280] width 264 height 11
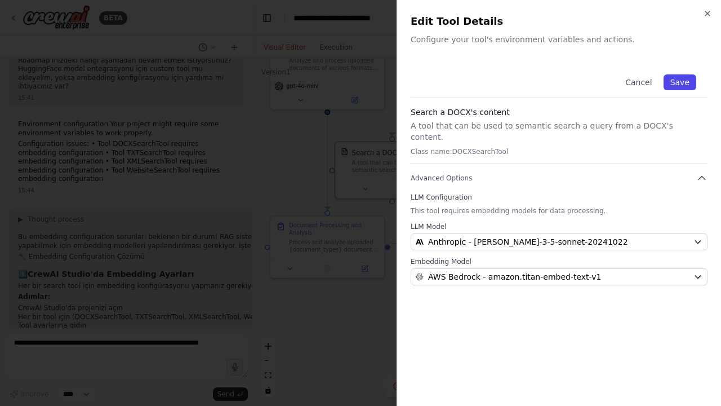
click at [676, 89] on button "Save" at bounding box center [680, 82] width 33 height 16
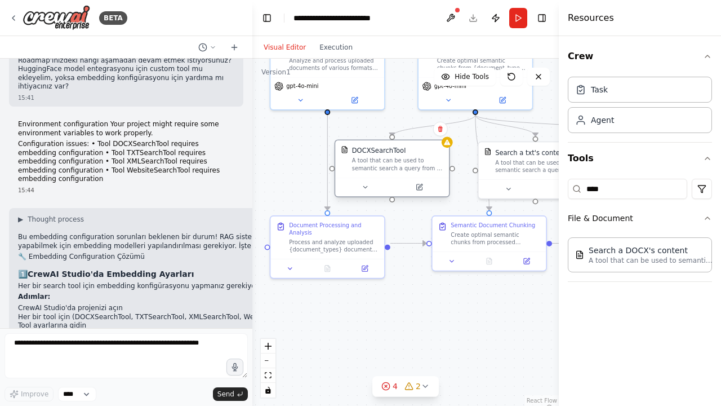
click at [401, 176] on div "DOCXSearchTool A tool that can be used to semantic search a query from a DOCX's…" at bounding box center [392, 158] width 114 height 37
click at [382, 164] on div "A tool that can be used to semantic search a query from a DOCX's content." at bounding box center [397, 164] width 91 height 15
click at [426, 194] on div at bounding box center [392, 186] width 114 height 19
click at [422, 192] on button at bounding box center [419, 186] width 52 height 11
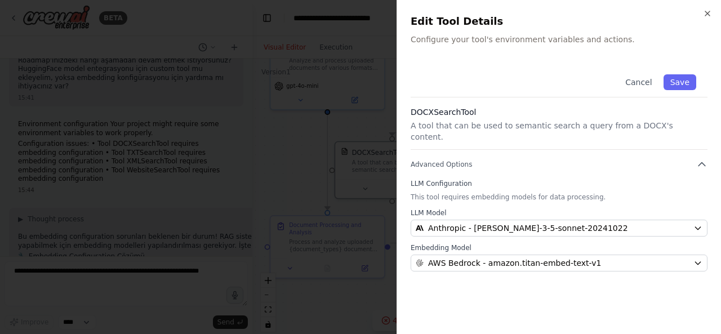
click at [517, 39] on p "Configure your tool's environment variables and actions." at bounding box center [559, 39] width 297 height 11
